Goal: Task Accomplishment & Management: Use online tool/utility

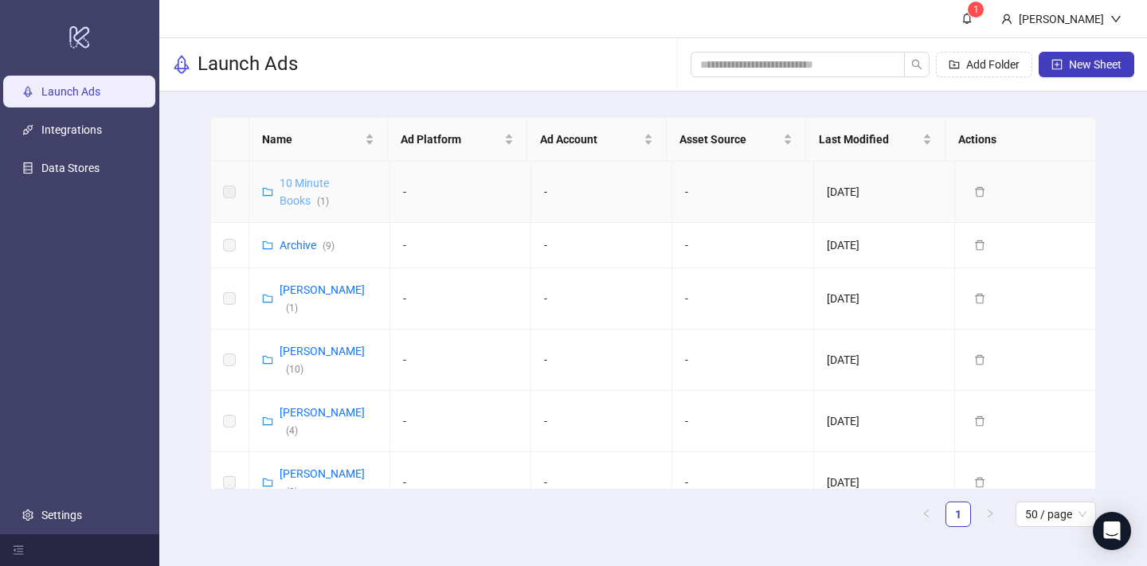
click at [301, 184] on link "10 Minute Books ( 1 )" at bounding box center [304, 192] width 49 height 30
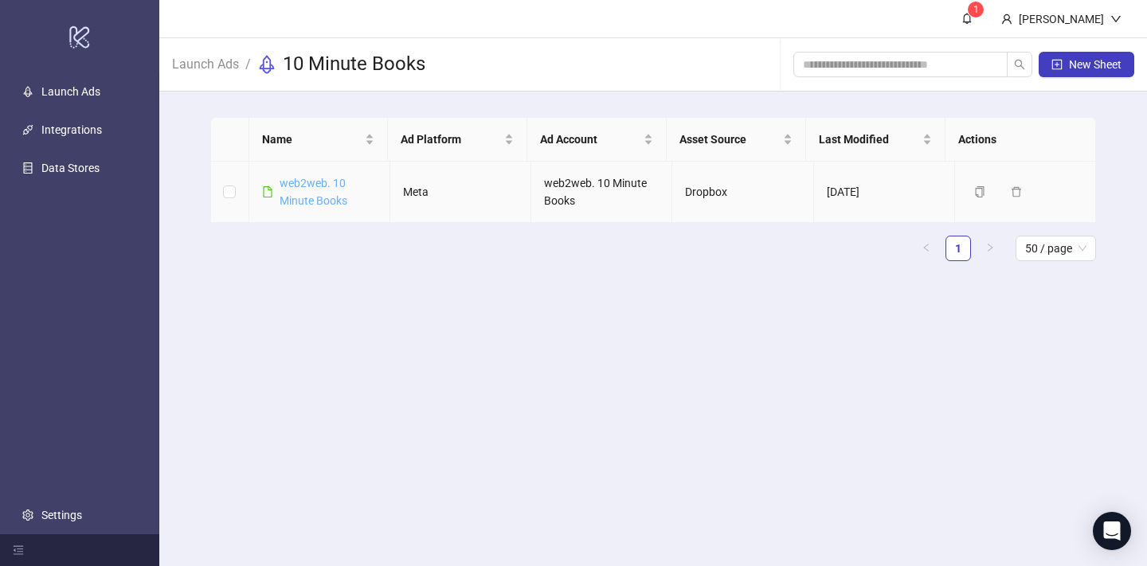
click at [314, 198] on link "web2web. 10 Minute Books" at bounding box center [314, 192] width 68 height 30
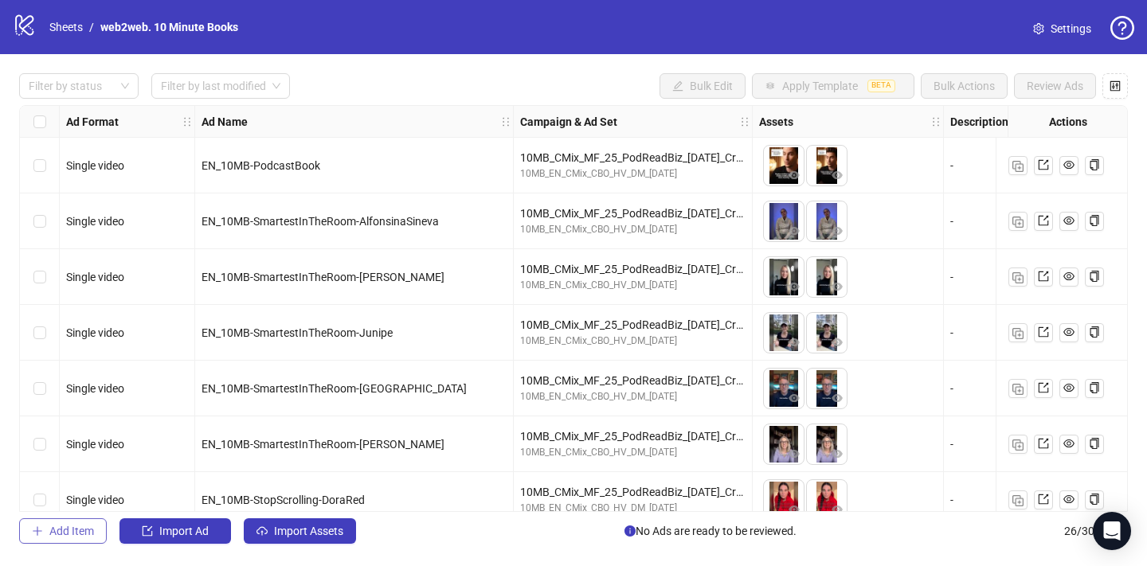
click at [62, 528] on span "Add Item" at bounding box center [71, 531] width 45 height 13
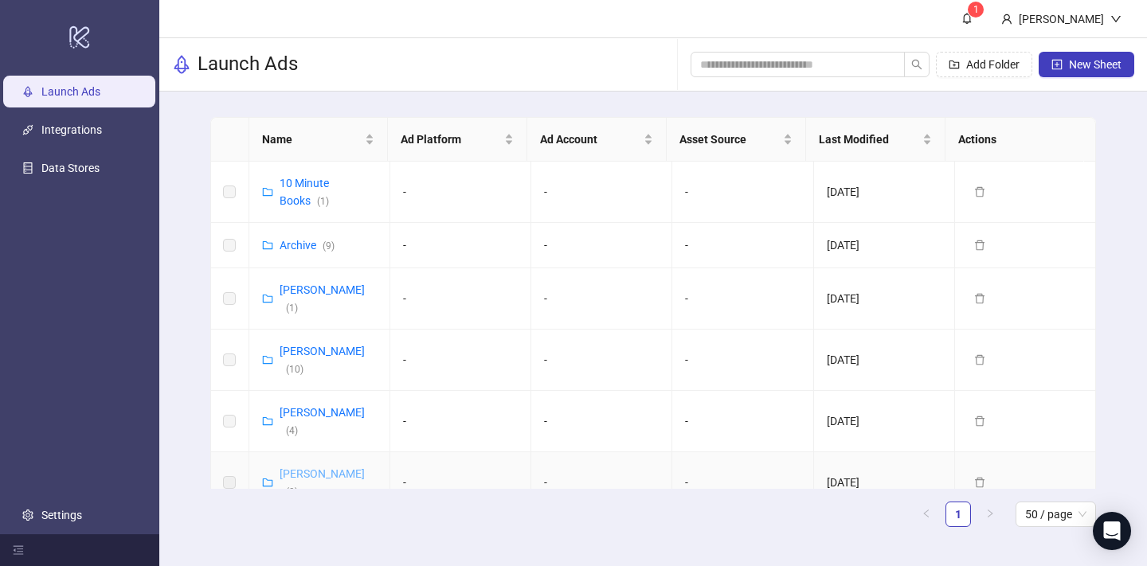
click at [309, 468] on link "[PERSON_NAME] ( 9 )" at bounding box center [322, 483] width 85 height 30
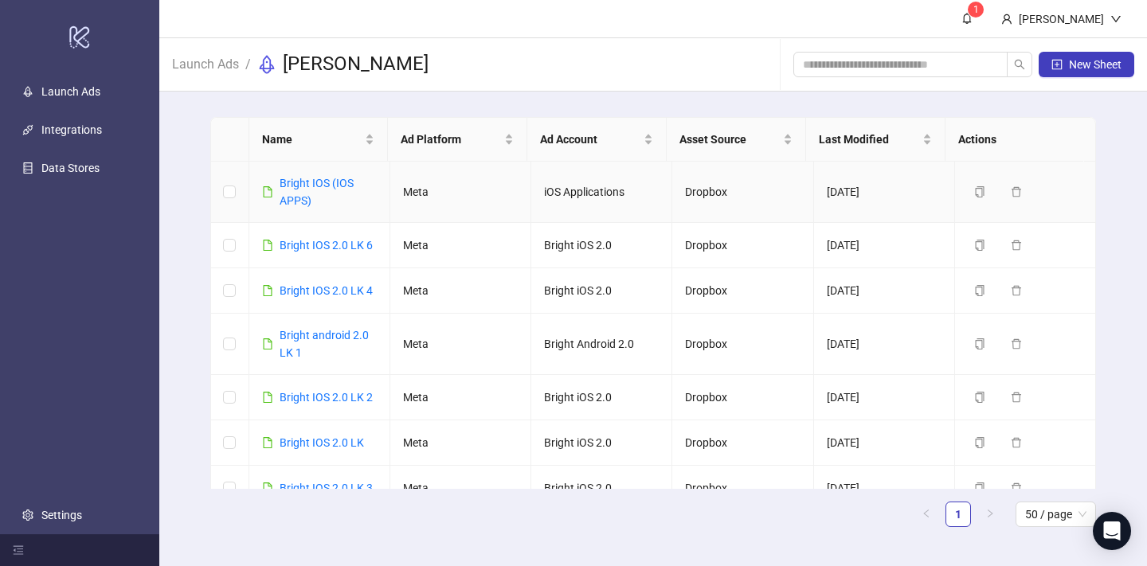
click at [302, 191] on div "Bright IOS (IOS APPS)" at bounding box center [328, 191] width 97 height 35
click at [303, 190] on div "Bright IOS (IOS APPS)" at bounding box center [328, 191] width 97 height 35
click at [306, 188] on link "Bright IOS (IOS APPS)" at bounding box center [317, 192] width 74 height 30
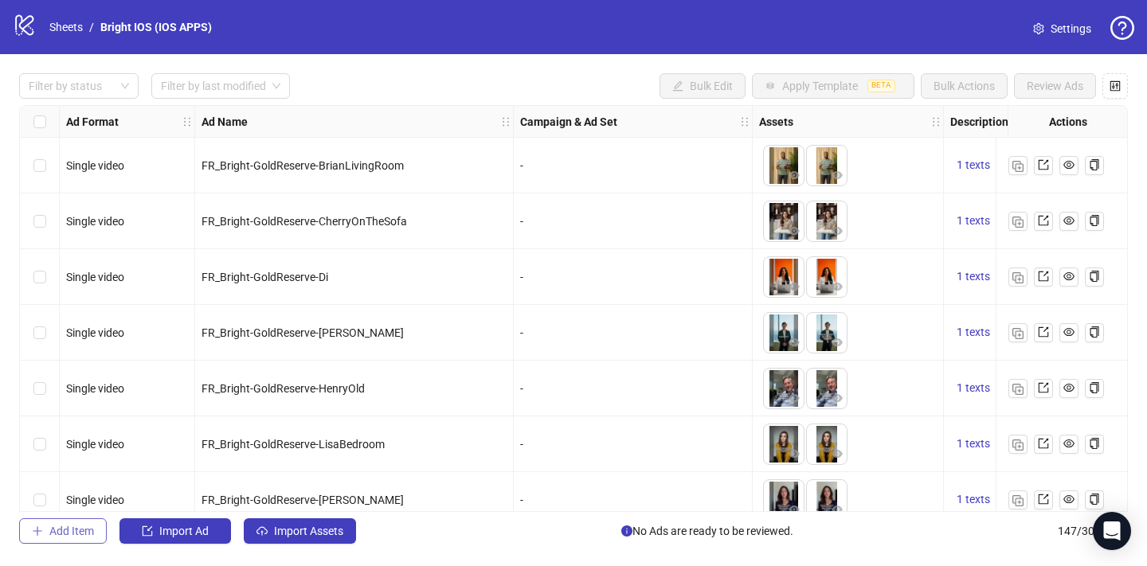
click at [59, 542] on button "Add Item" at bounding box center [63, 530] width 88 height 25
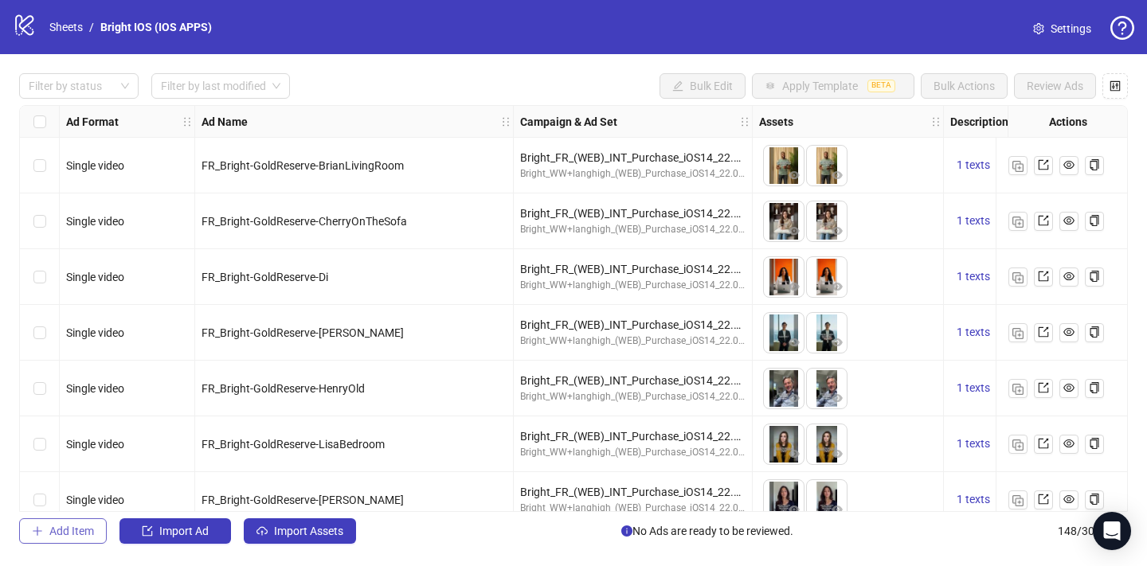
click at [66, 534] on span "Add Item" at bounding box center [71, 531] width 45 height 13
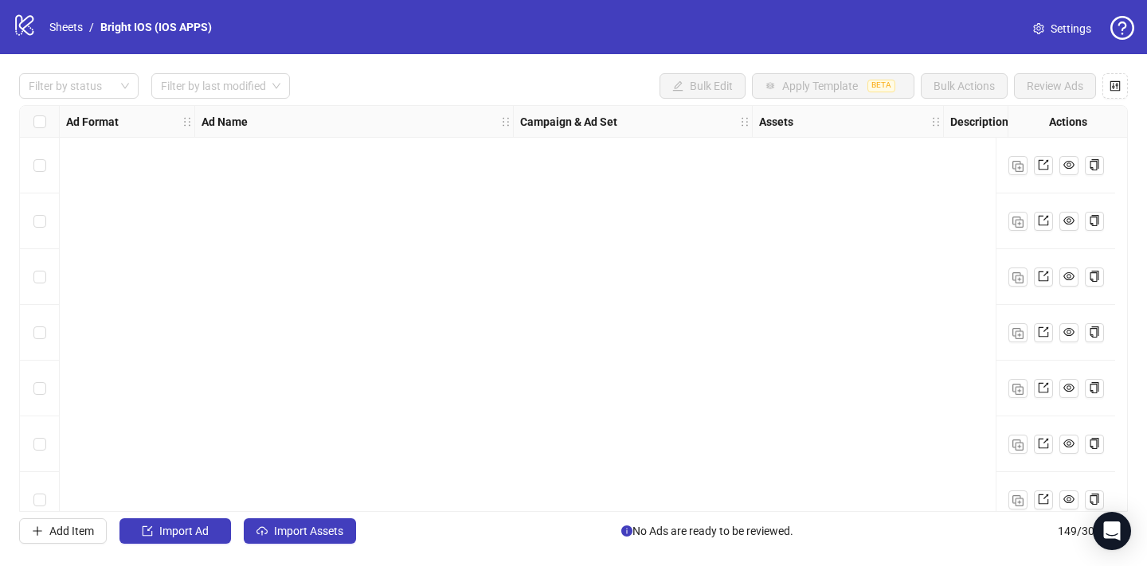
scroll to position [7940, 0]
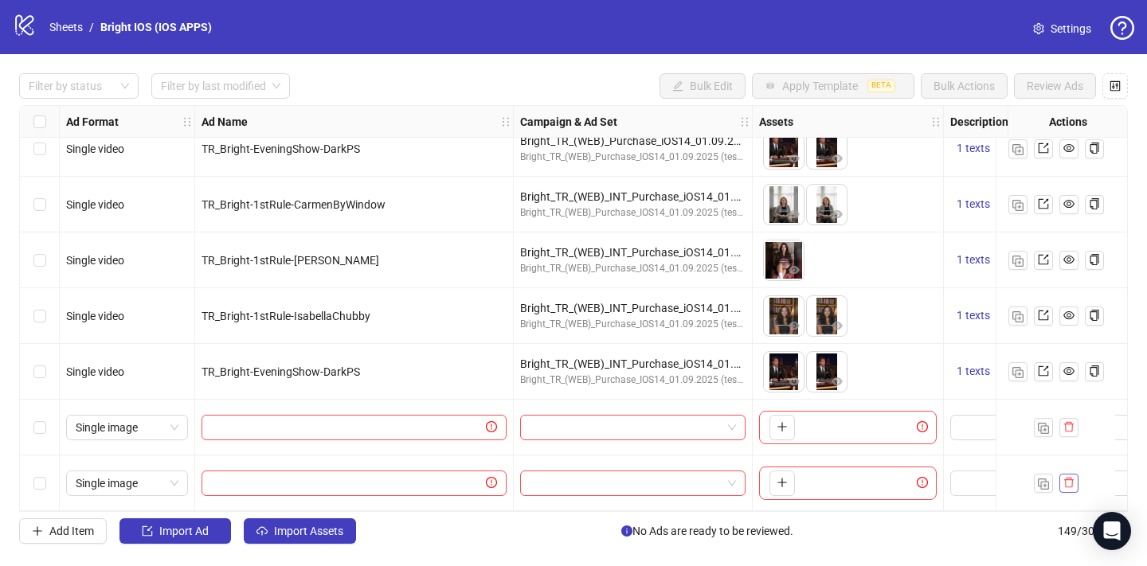
click at [1073, 479] on icon "delete" at bounding box center [1068, 482] width 11 height 11
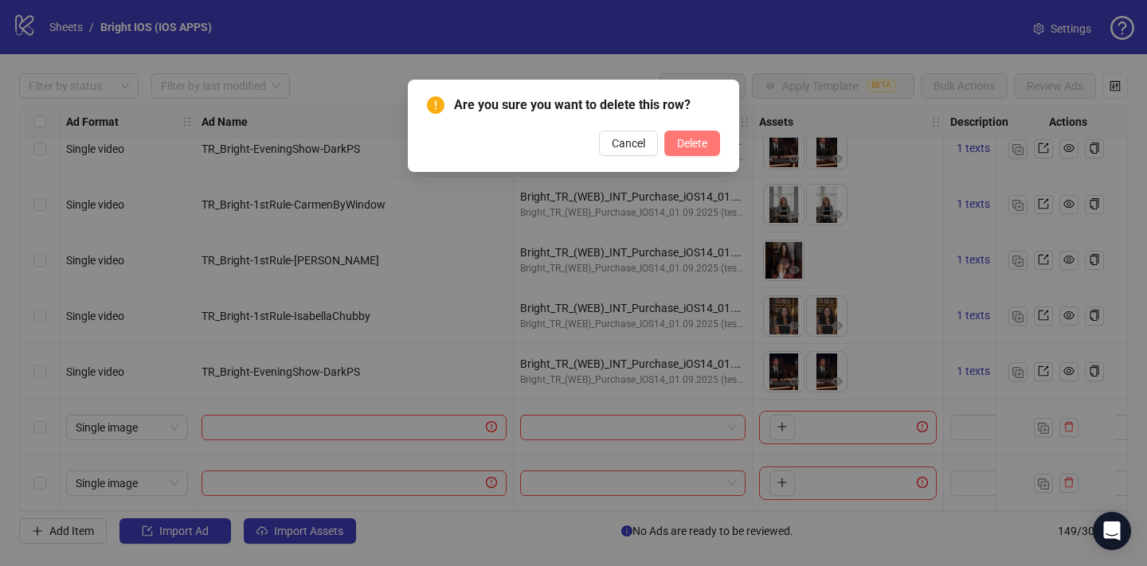
click at [670, 147] on button "Delete" at bounding box center [692, 143] width 56 height 25
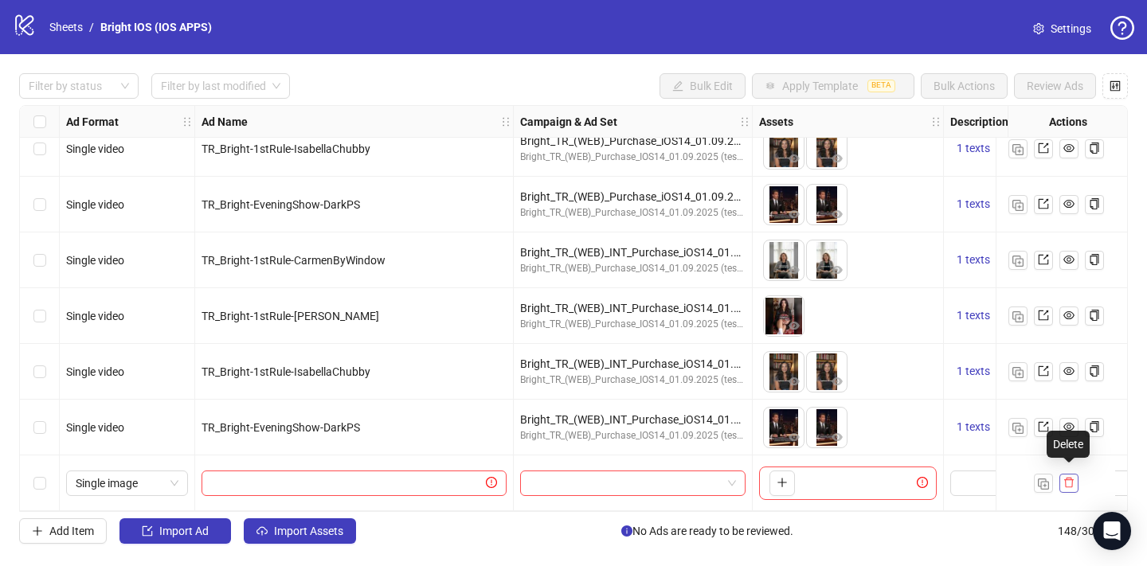
click at [1072, 477] on icon "delete" at bounding box center [1068, 482] width 11 height 11
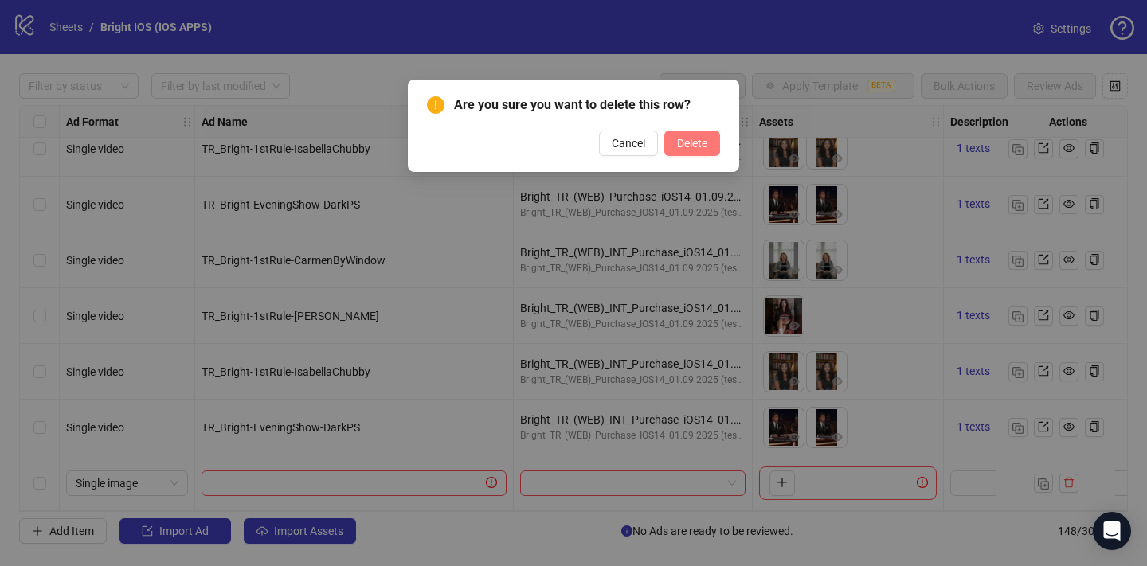
click at [689, 149] on span "Delete" at bounding box center [692, 143] width 30 height 13
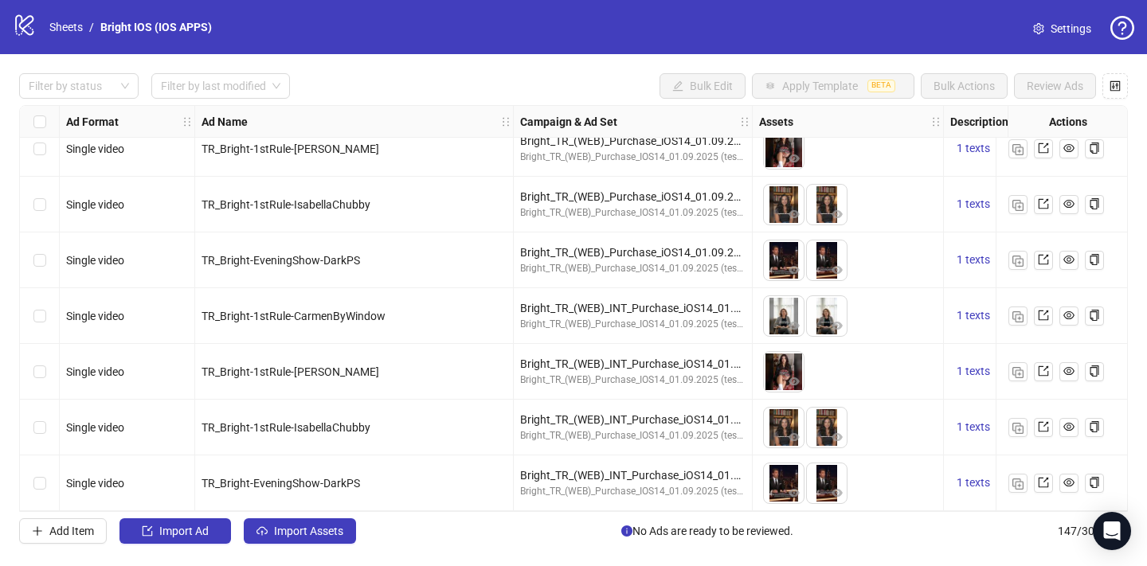
scroll to position [7828, 0]
click at [280, 535] on span "Import Assets" at bounding box center [308, 531] width 69 height 13
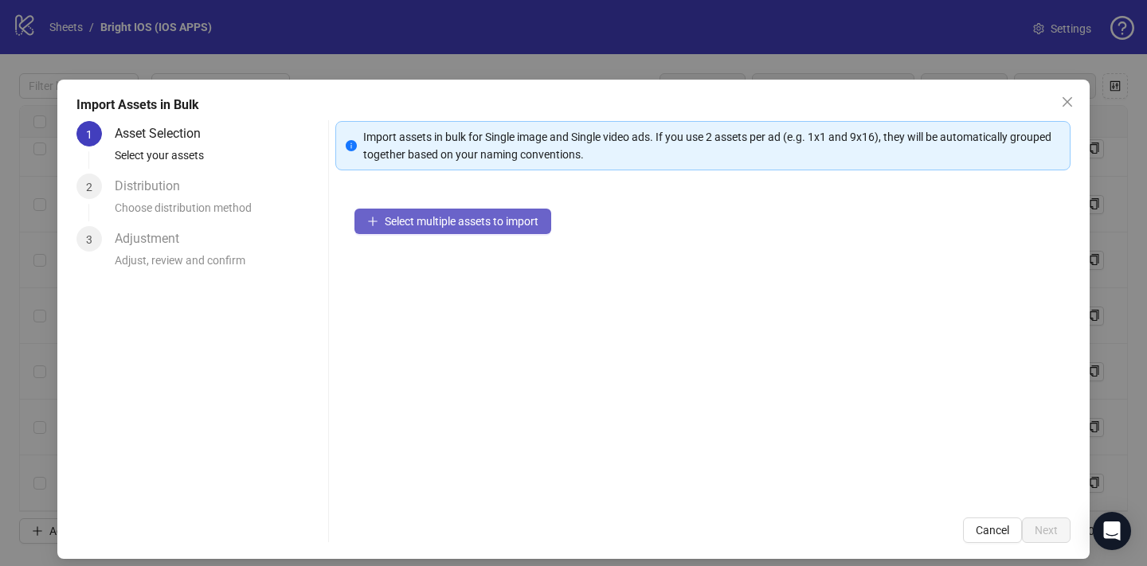
click at [442, 215] on span "Select multiple assets to import" at bounding box center [462, 221] width 154 height 13
click at [483, 222] on span "Select multiple assets to import" at bounding box center [462, 221] width 154 height 13
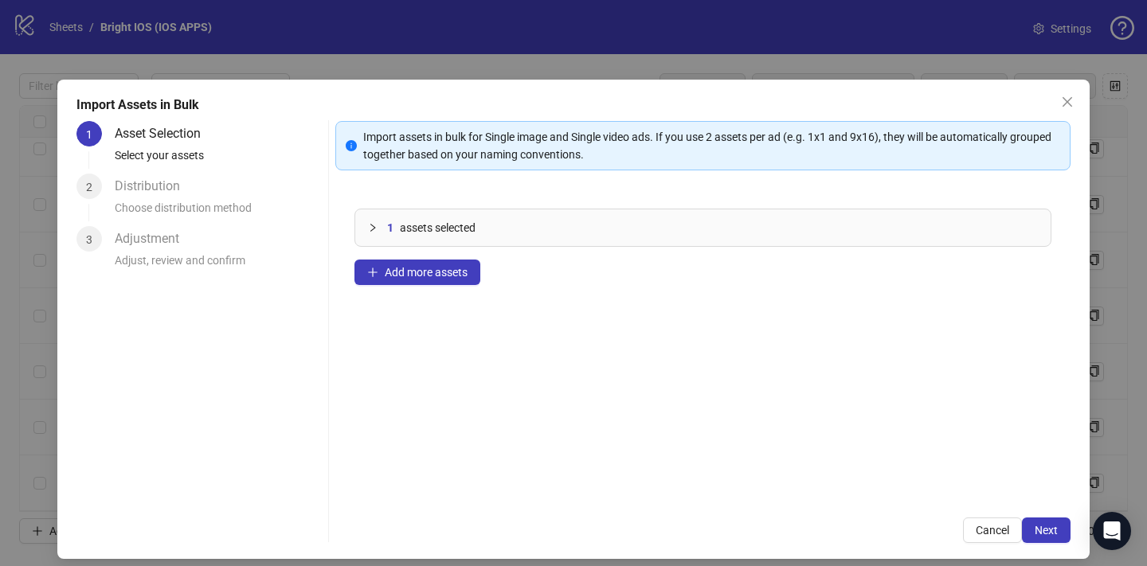
click at [378, 232] on div at bounding box center [377, 228] width 19 height 18
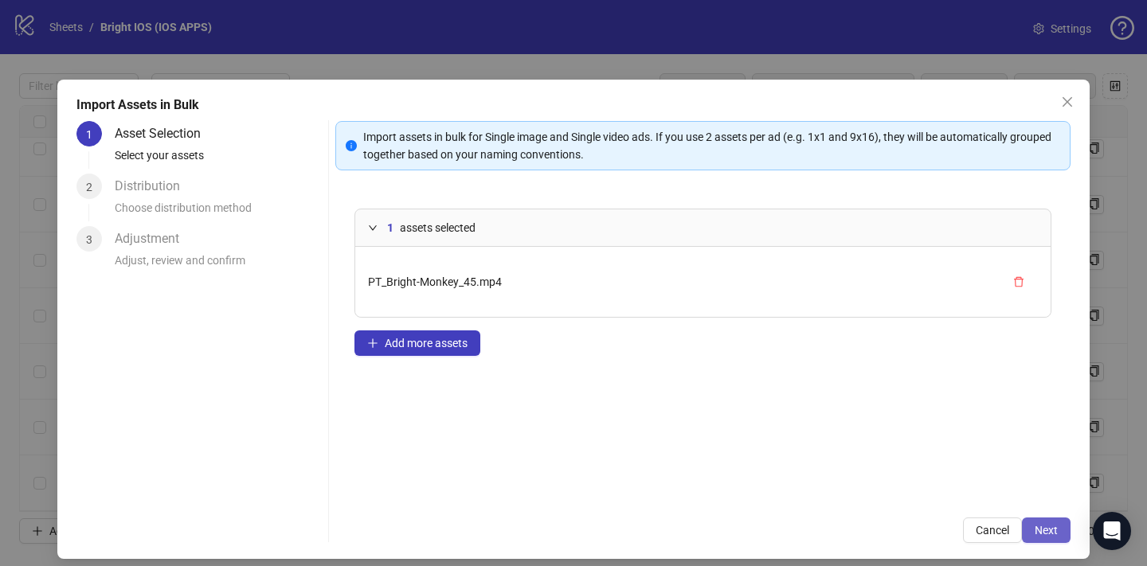
click at [1035, 529] on span "Next" at bounding box center [1046, 530] width 23 height 13
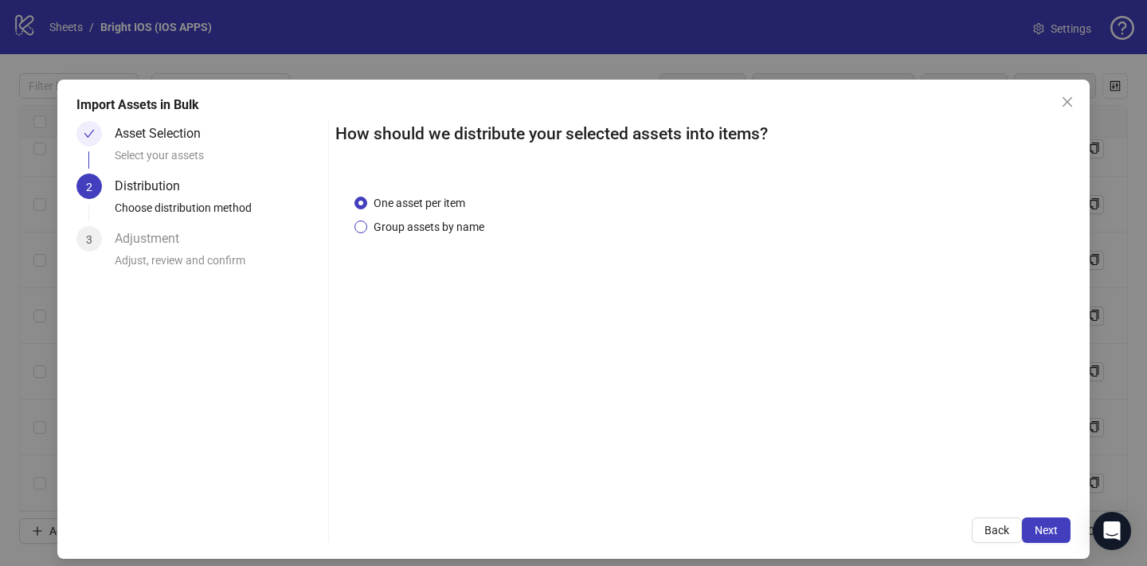
click at [411, 228] on span "Group assets by name" at bounding box center [428, 227] width 123 height 18
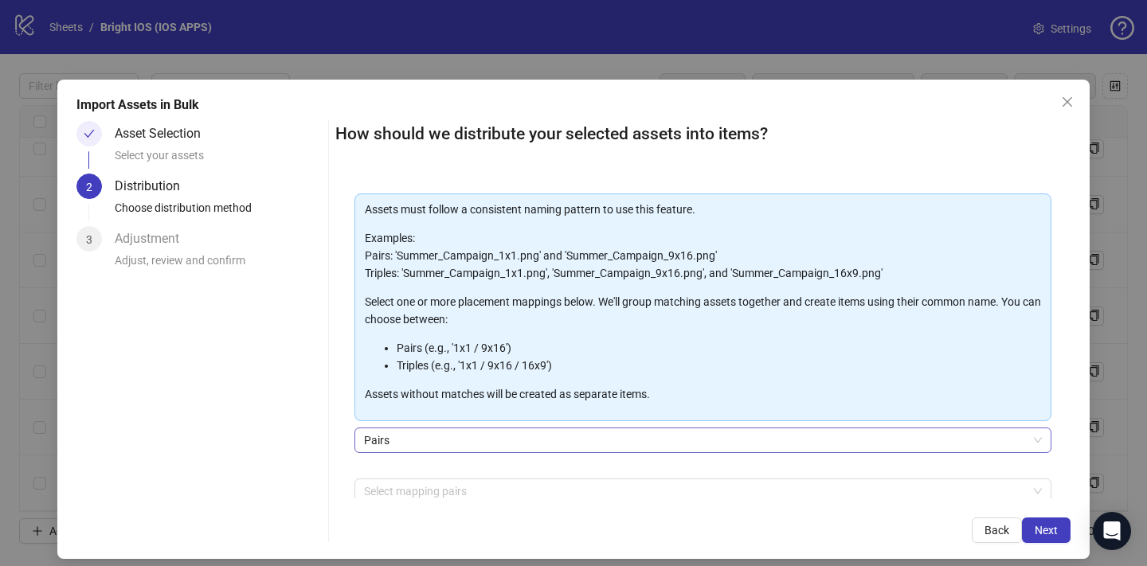
scroll to position [67, 0]
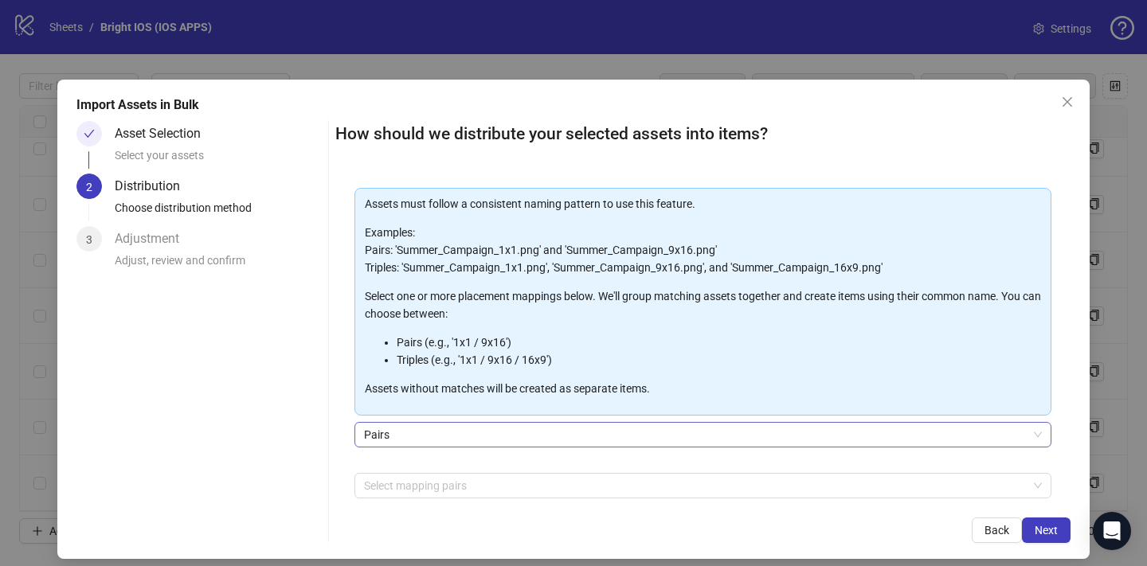
click at [553, 440] on span "Pairs" at bounding box center [703, 435] width 678 height 24
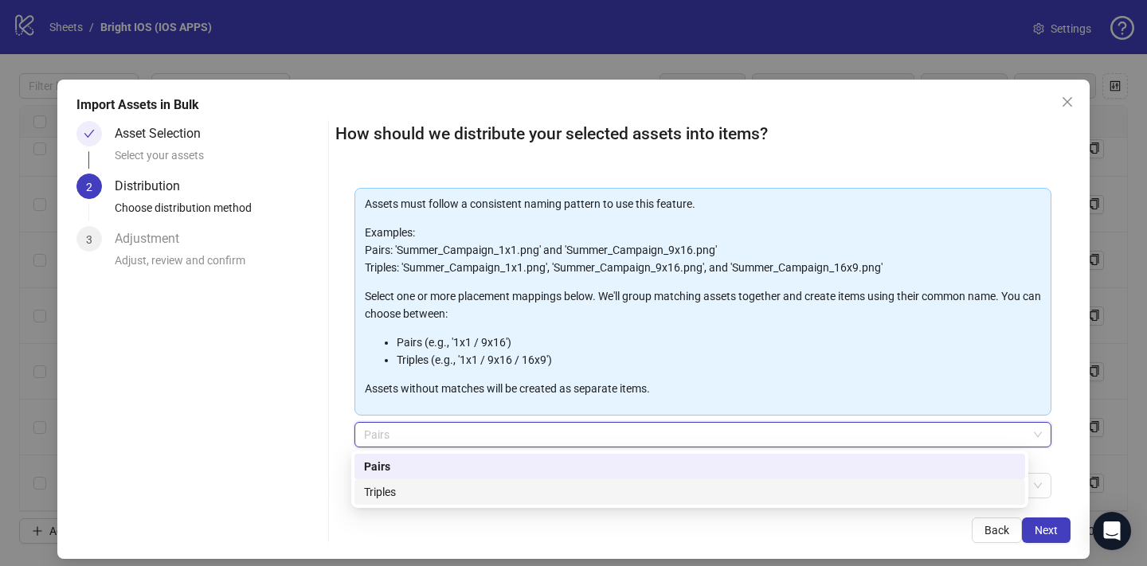
click at [474, 486] on div "Triples" at bounding box center [689, 492] width 651 height 18
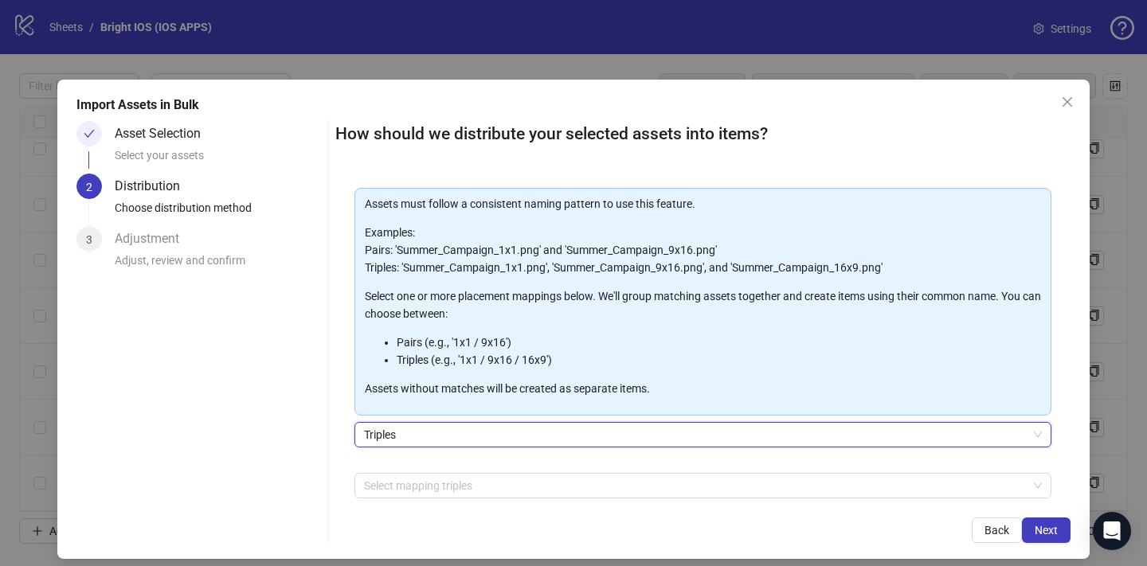
click at [473, 440] on span "Triples" at bounding box center [703, 435] width 678 height 24
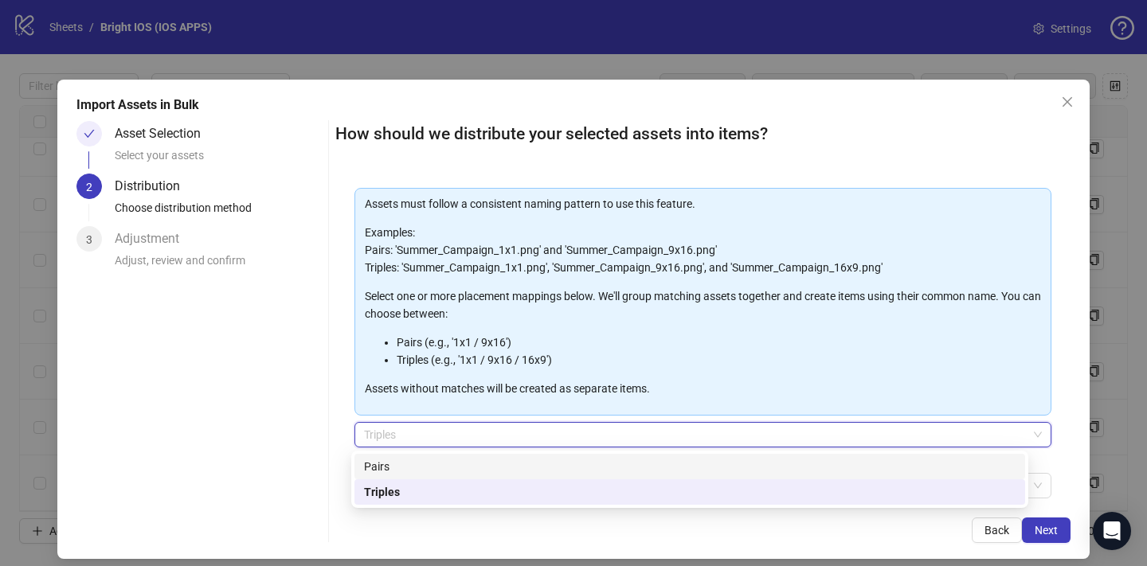
click at [453, 462] on div "Pairs" at bounding box center [689, 467] width 651 height 18
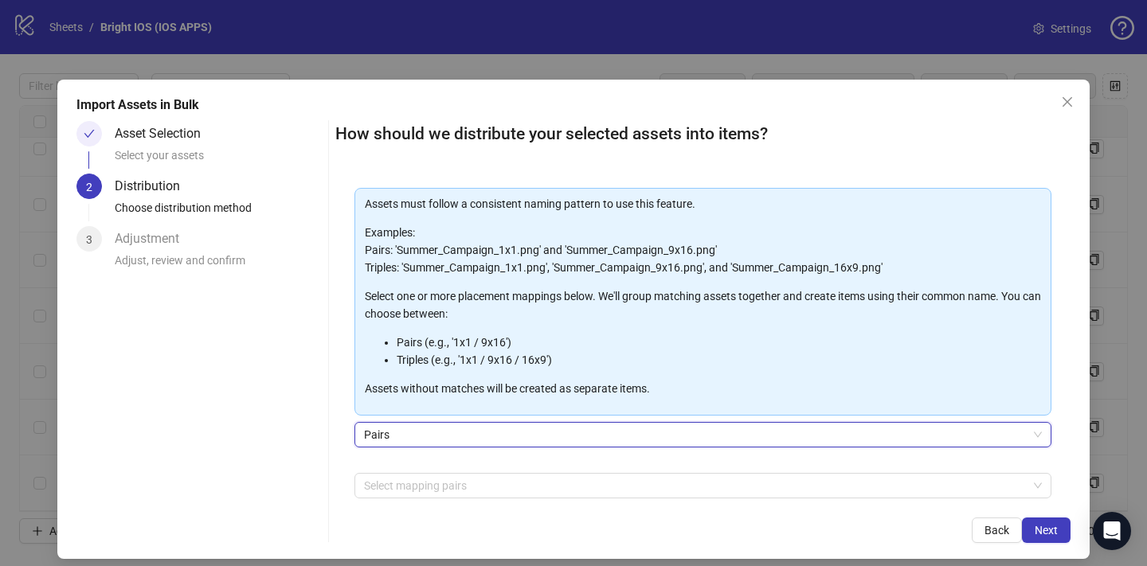
scroll to position [0, 0]
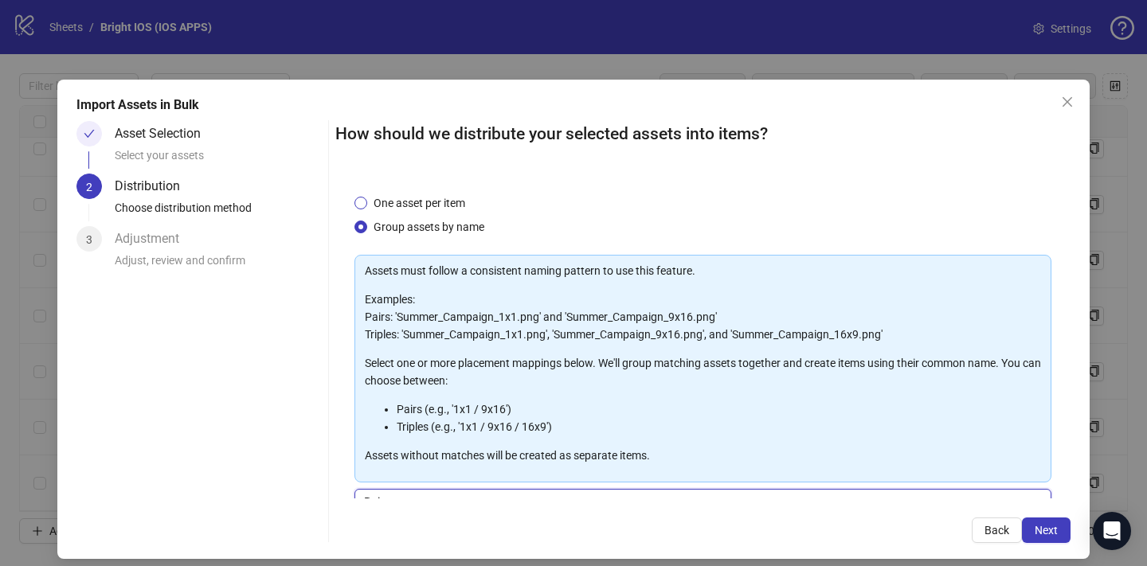
click at [435, 205] on span "One asset per item" at bounding box center [419, 203] width 104 height 18
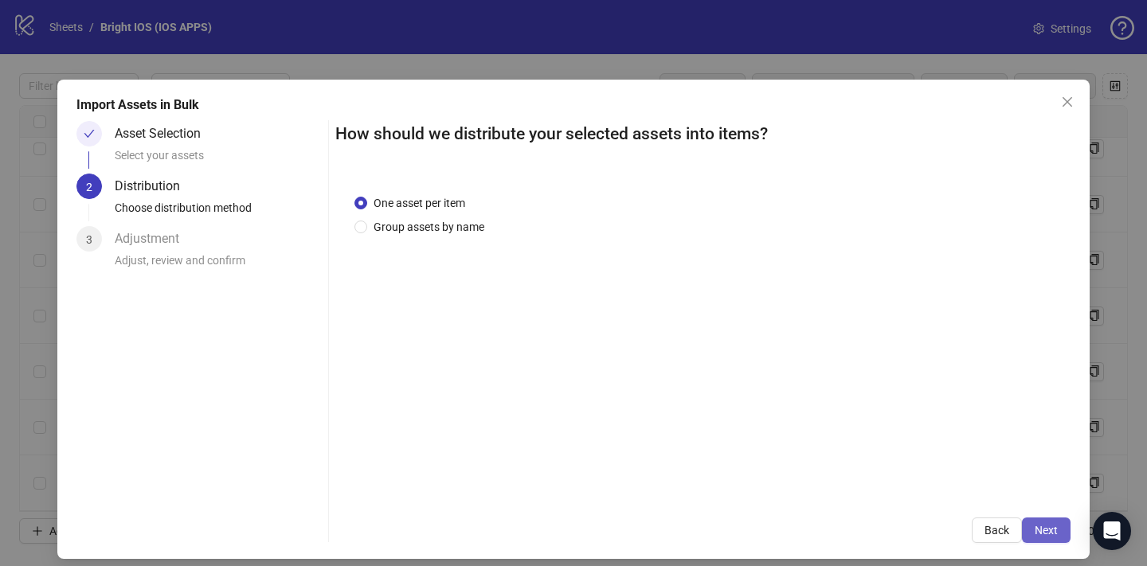
click at [1035, 528] on span "Next" at bounding box center [1046, 530] width 23 height 13
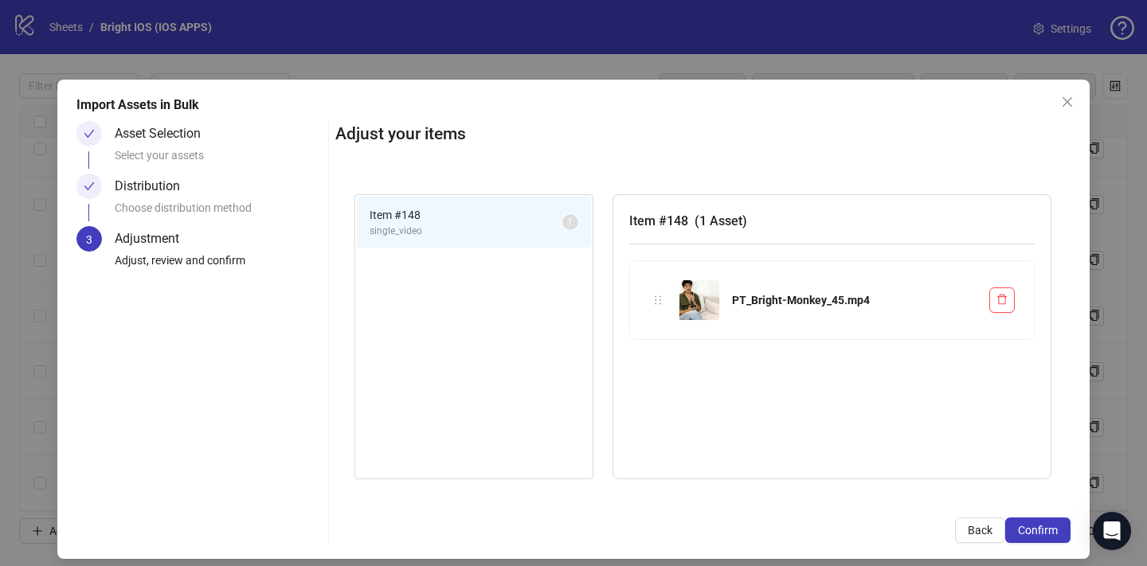
click at [562, 222] on sup "1" at bounding box center [570, 222] width 16 height 16
click at [734, 228] on h3 "Item # 148 ( 1 Asset )" at bounding box center [831, 221] width 405 height 20
drag, startPoint x: 651, startPoint y: 306, endPoint x: 646, endPoint y: 354, distance: 48.0
click at [646, 354] on div "Item # 148 single_video 1 Item # 148 ( 1 Asset ) PT_Bright-Monkey_45.mp4 PT_Bri…" at bounding box center [702, 336] width 735 height 323
click at [768, 380] on div "Item # 148 ( 1 Asset ) PT_Bright-Monkey_45.mp4" at bounding box center [831, 336] width 439 height 285
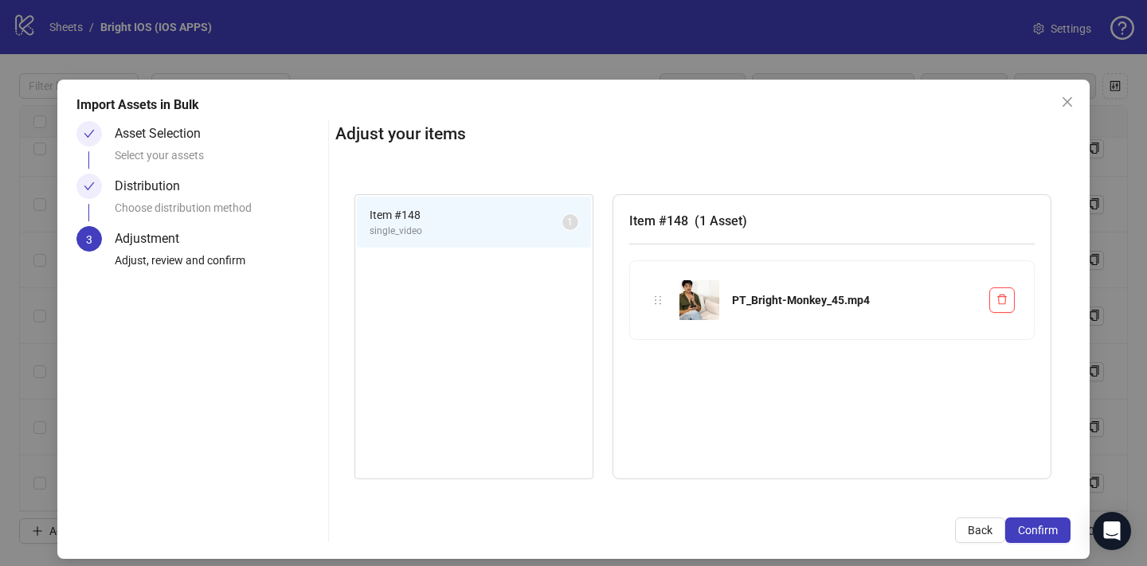
click at [522, 241] on li "Item # 148 single_video 1" at bounding box center [474, 223] width 234 height 52
click at [563, 223] on sup "1" at bounding box center [570, 222] width 16 height 16
click at [511, 284] on div "Item # 148 single_video 1" at bounding box center [473, 336] width 239 height 285
click at [1028, 537] on button "Confirm" at bounding box center [1037, 530] width 65 height 25
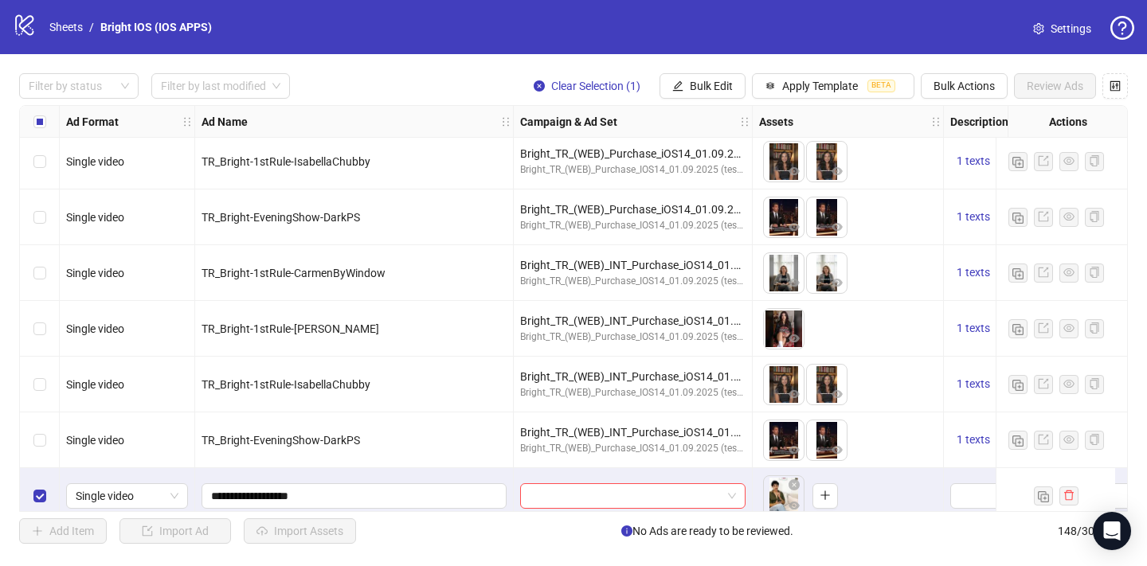
scroll to position [7884, 0]
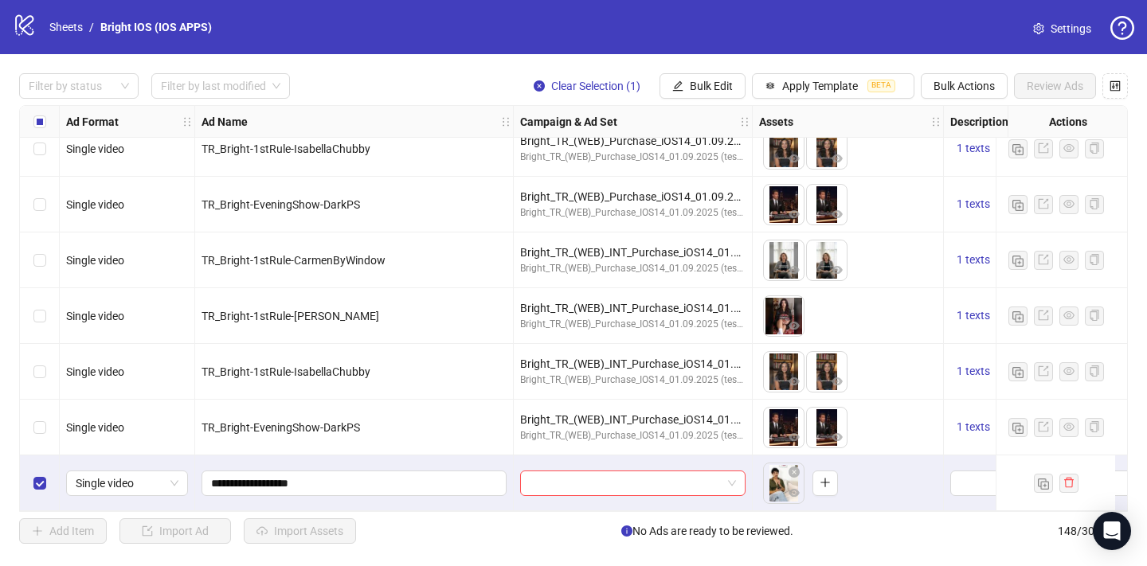
click at [919, 431] on div "To pick up a draggable item, press the space bar. While dragging, use the arrow…" at bounding box center [848, 427] width 178 height 49
click at [795, 468] on icon "close-circle" at bounding box center [793, 472] width 11 height 11
click at [884, 409] on div "To pick up a draggable item, press the space bar. While dragging, use the arrow…" at bounding box center [848, 427] width 178 height 49
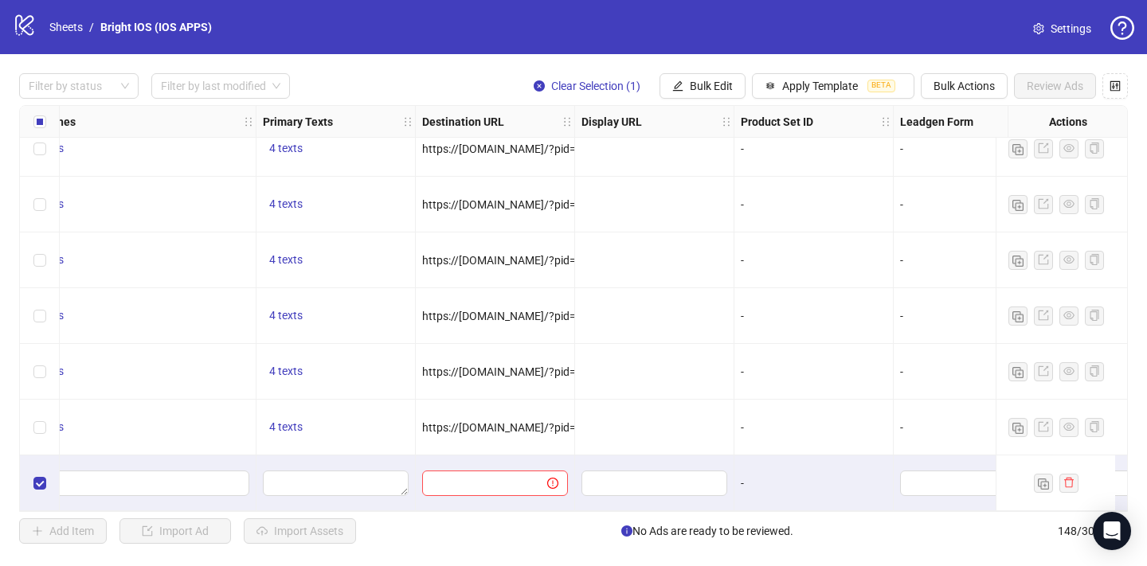
scroll to position [7884, 1261]
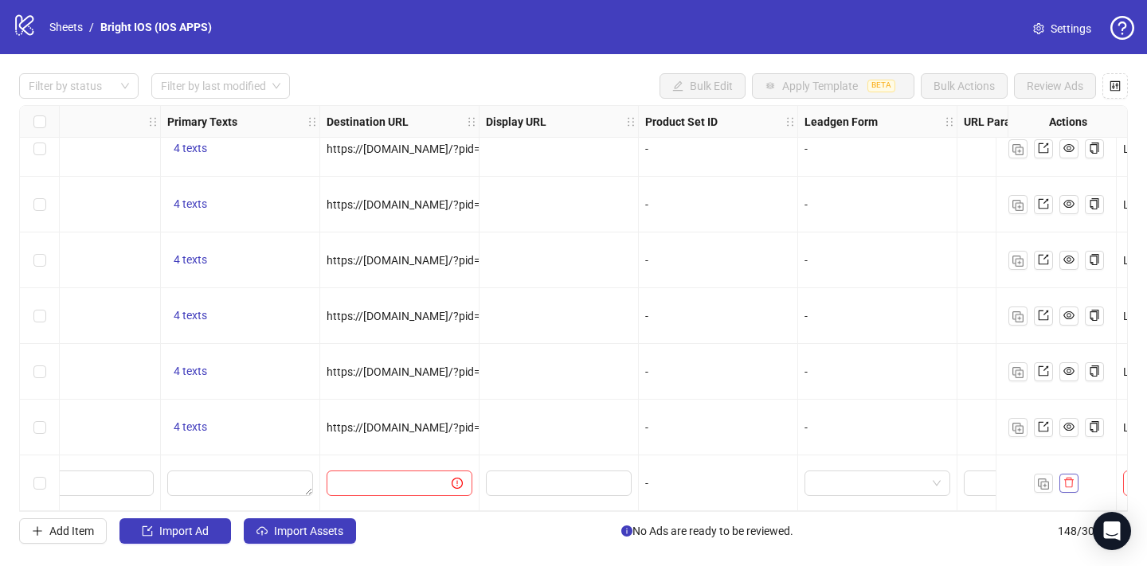
click at [1070, 478] on icon "delete" at bounding box center [1068, 482] width 11 height 11
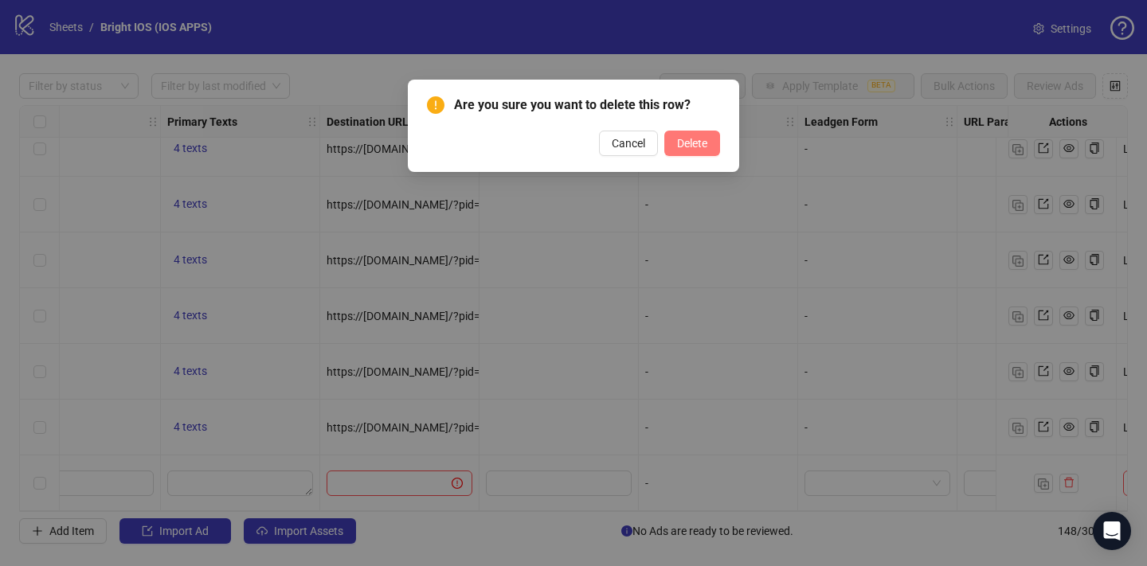
click at [687, 148] on span "Delete" at bounding box center [692, 143] width 30 height 13
